Goal: Navigation & Orientation: Find specific page/section

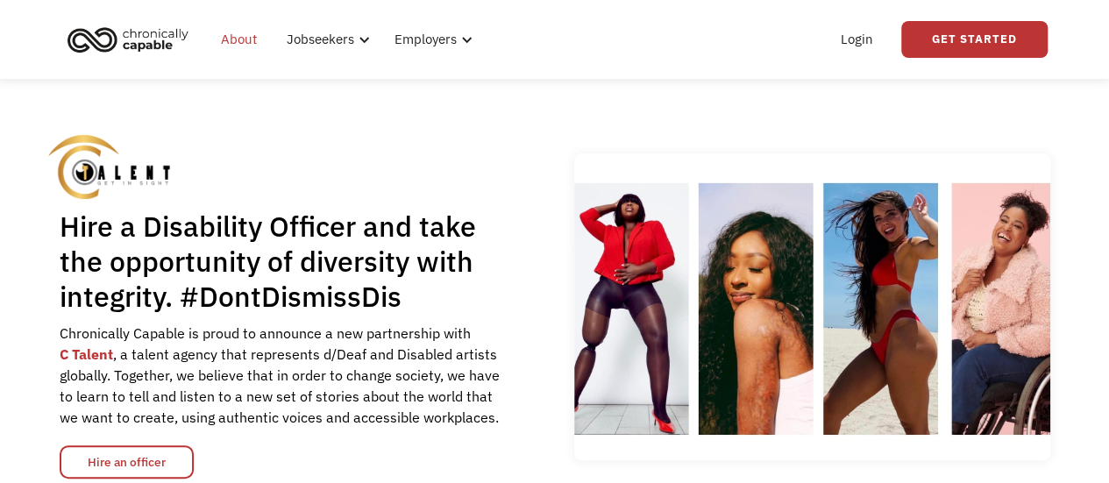
click at [245, 44] on link "About" at bounding box center [238, 39] width 57 height 56
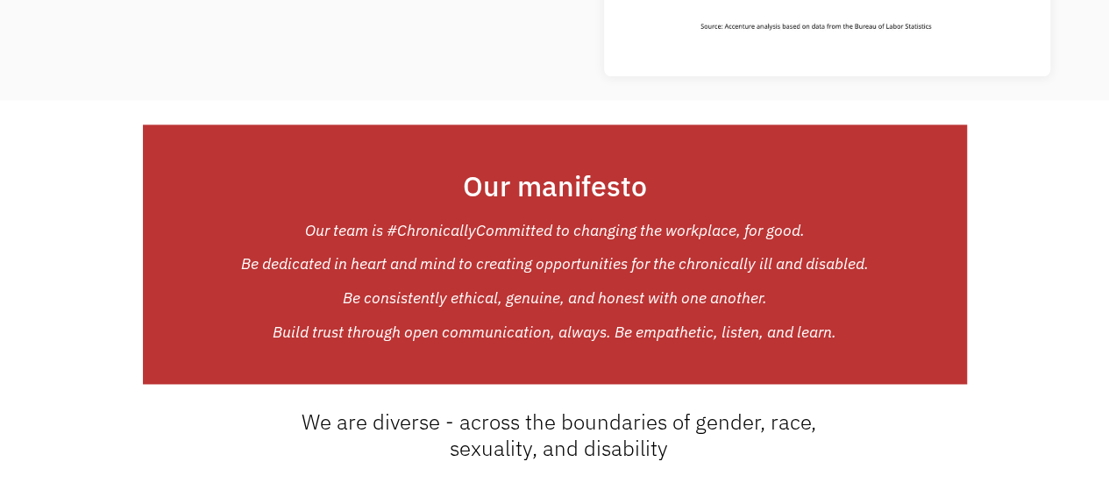
scroll to position [1104, 0]
